Goal: Ask a question

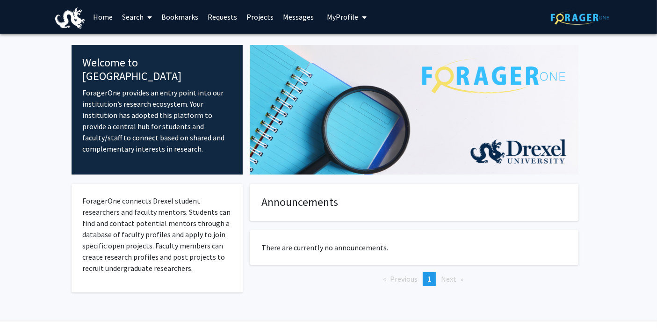
click at [152, 18] on icon at bounding box center [149, 17] width 5 height 7
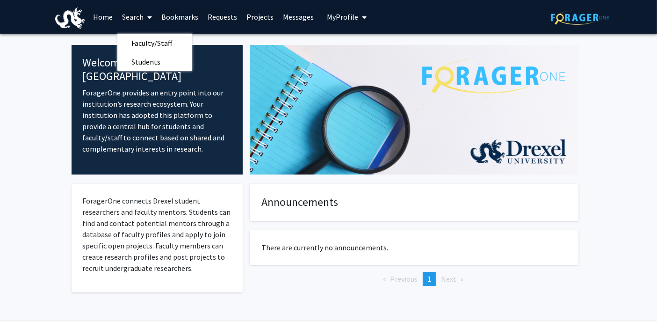
click at [142, 40] on span "Faculty/Staff" at bounding box center [151, 43] width 69 height 19
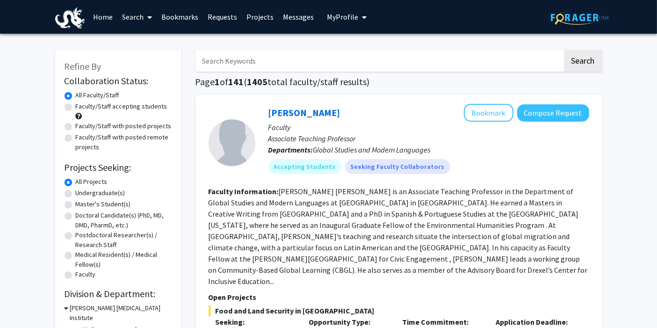
scroll to position [9, 0]
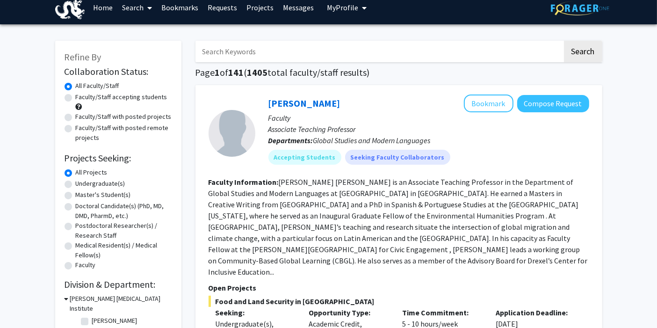
click at [76, 180] on label "Undergraduate(s)" at bounding box center [101, 184] width 50 height 10
click at [76, 180] on input "Undergraduate(s)" at bounding box center [79, 182] width 6 height 6
radio input "true"
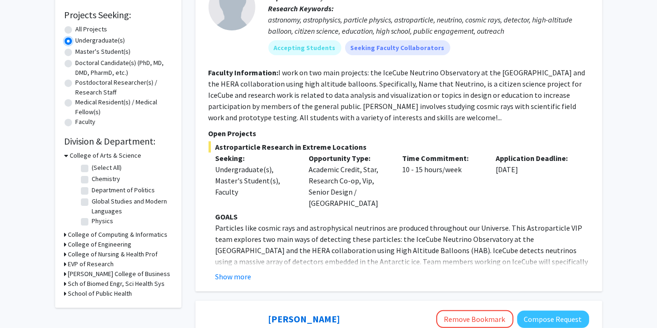
scroll to position [174, 0]
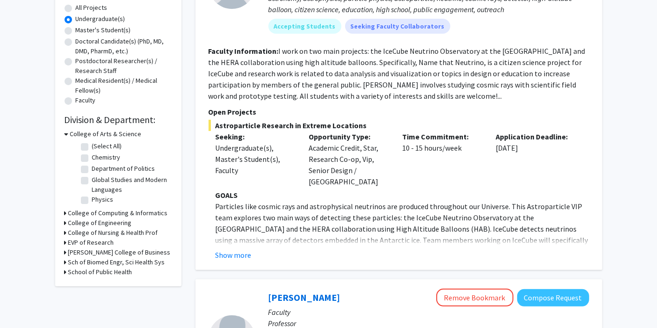
click at [92, 202] on label "Physics" at bounding box center [103, 200] width 22 height 10
click at [92, 201] on input "Physics" at bounding box center [95, 198] width 6 height 6
checkbox input "true"
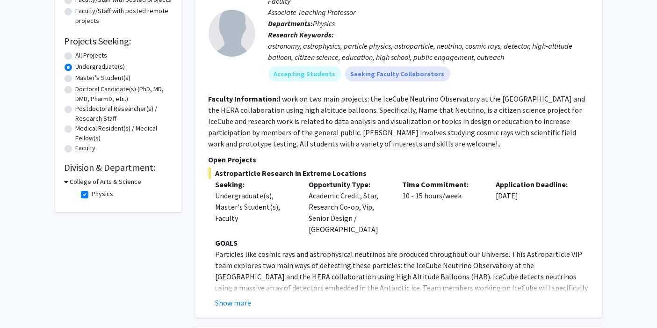
scroll to position [127, 0]
drag, startPoint x: 310, startPoint y: 193, endPoint x: 359, endPoint y: 194, distance: 49.6
click at [359, 194] on div "Opportunity Type: Academic Credit, Star, Research Co-op, Vip, Senior Design / C…" at bounding box center [349, 206] width 94 height 56
drag, startPoint x: 360, startPoint y: 205, endPoint x: 374, endPoint y: 201, distance: 14.2
click at [374, 201] on div "Opportunity Type: Academic Credit, Star, Research Co-op, Vip, Senior Design / C…" at bounding box center [349, 206] width 94 height 56
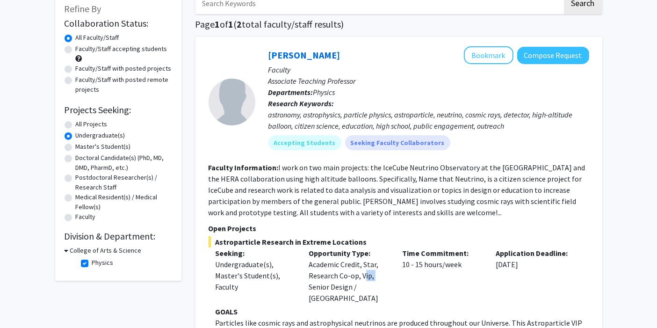
scroll to position [77, 0]
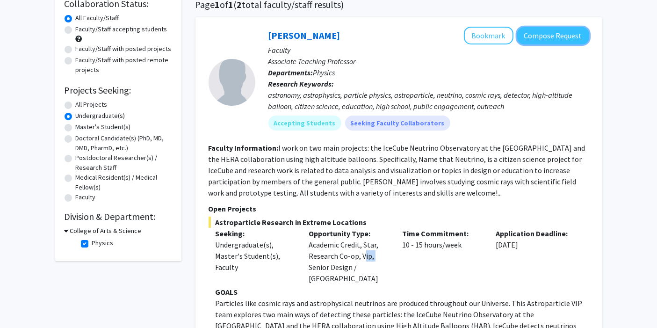
click at [553, 42] on button "Compose Request" at bounding box center [553, 35] width 72 height 17
